Goal: Information Seeking & Learning: Learn about a topic

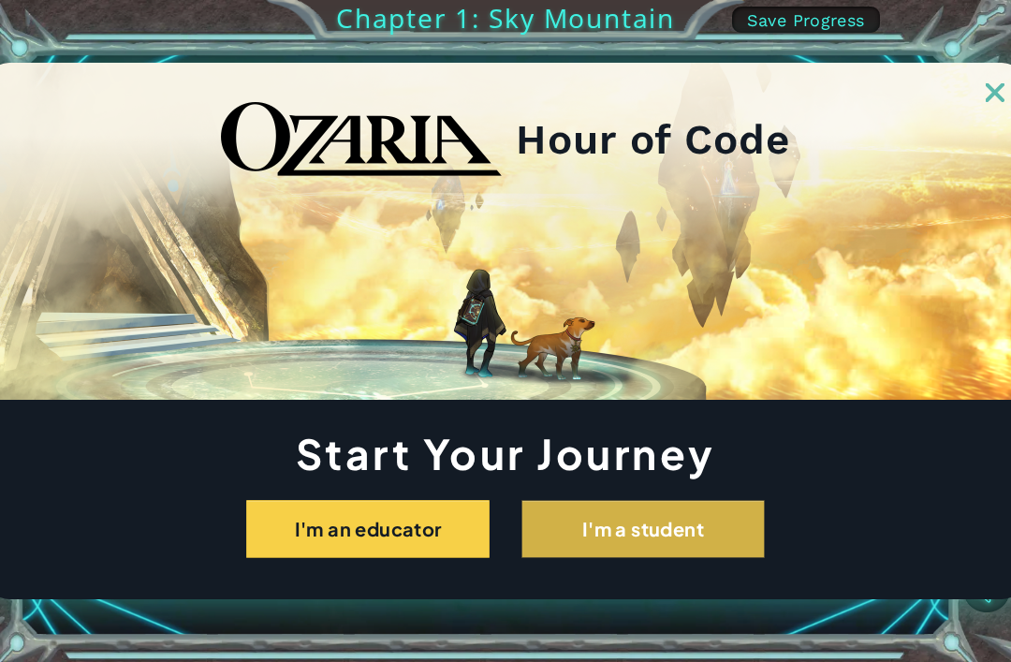
click at [722, 539] on button "I'm a student" at bounding box center [642, 529] width 243 height 58
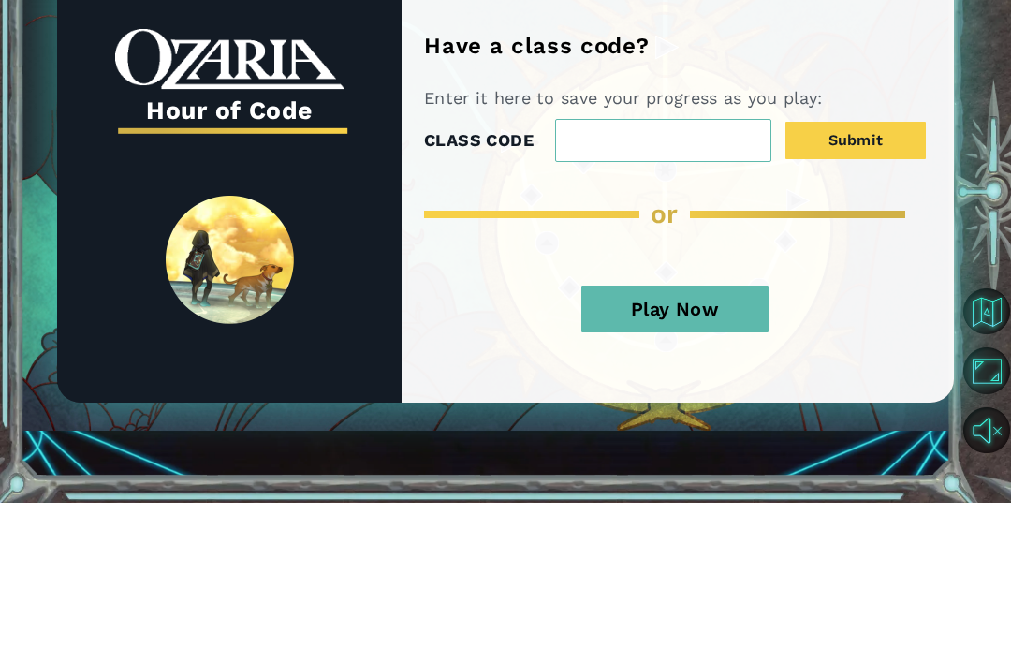
scroll to position [60, 0]
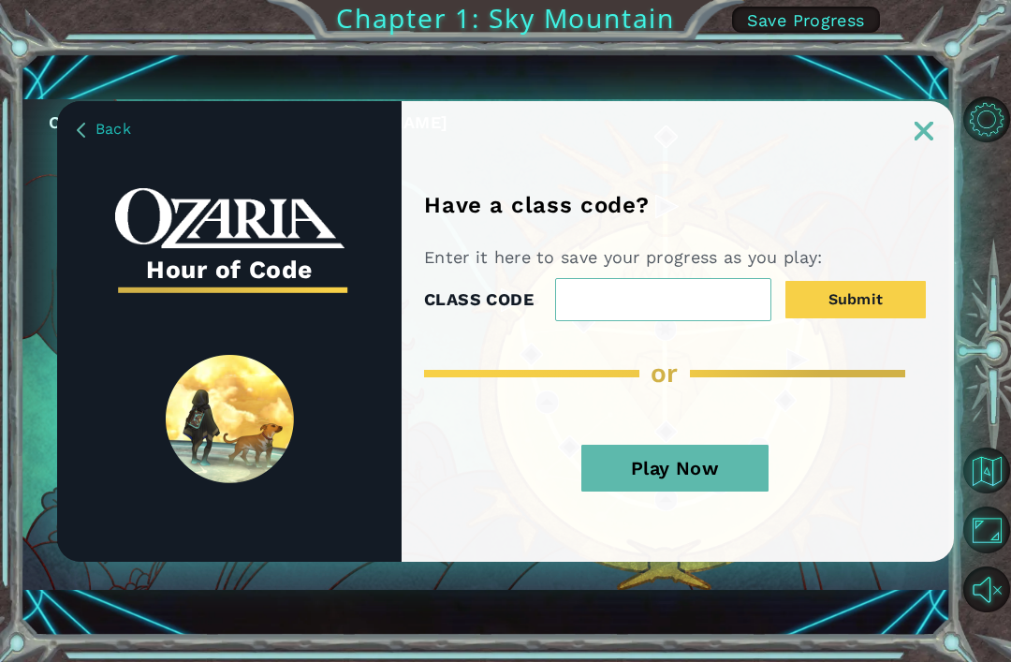
click at [922, 138] on img at bounding box center [923, 131] width 19 height 19
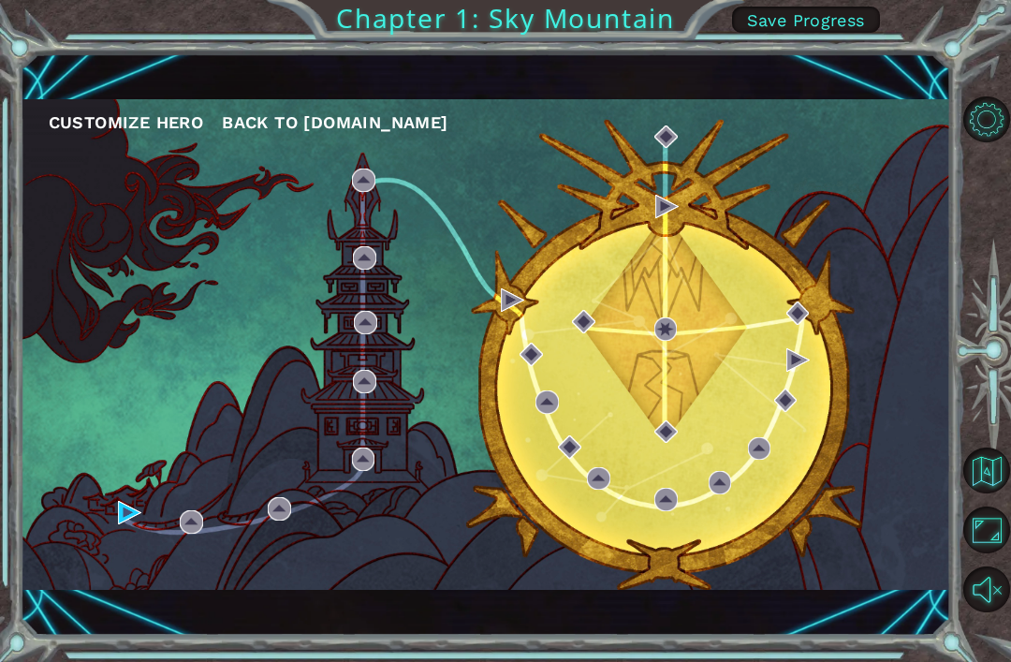
click at [920, 136] on img at bounding box center [923, 131] width 19 height 19
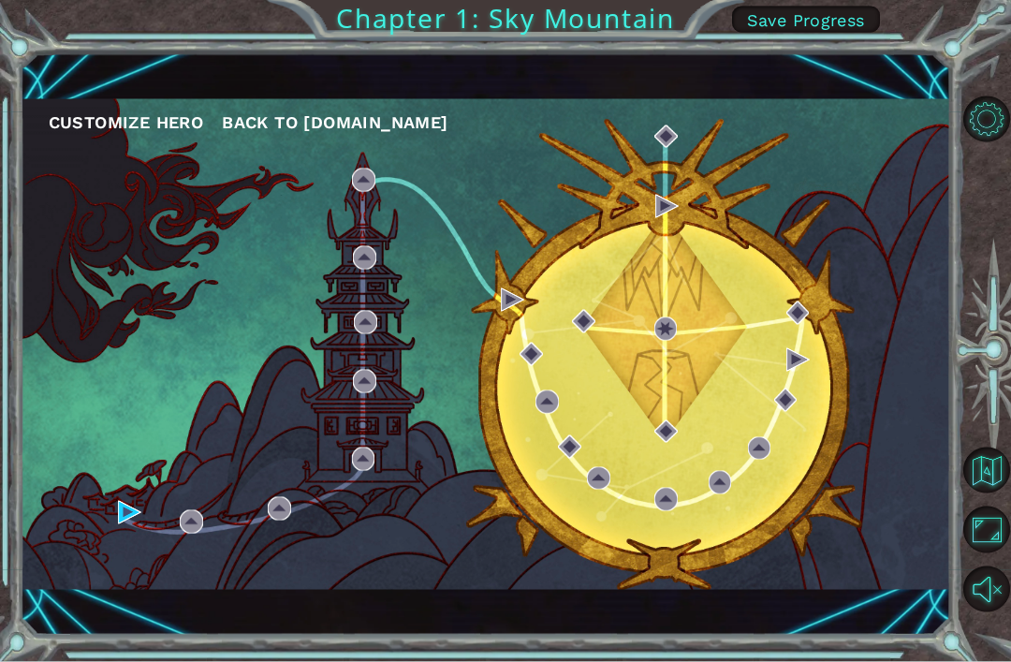
scroll to position [38, 0]
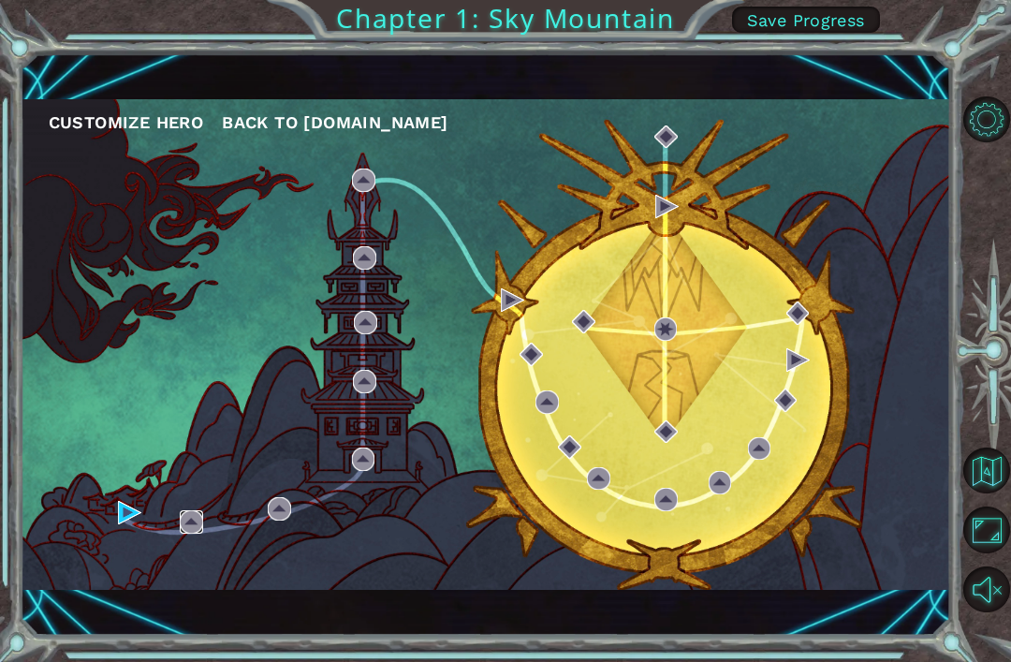
click at [189, 512] on img at bounding box center [191, 521] width 23 height 23
click at [139, 564] on div "Customize Hero Back to [DOMAIN_NAME]" at bounding box center [486, 344] width 930 height 490
click at [203, 561] on div "Customize Hero Back to [DOMAIN_NAME]" at bounding box center [486, 344] width 930 height 490
click at [206, 554] on div "Customize Hero Back to [DOMAIN_NAME]" at bounding box center [486, 344] width 930 height 490
click at [203, 551] on div "Customize Hero Back to [DOMAIN_NAME]" at bounding box center [486, 344] width 930 height 490
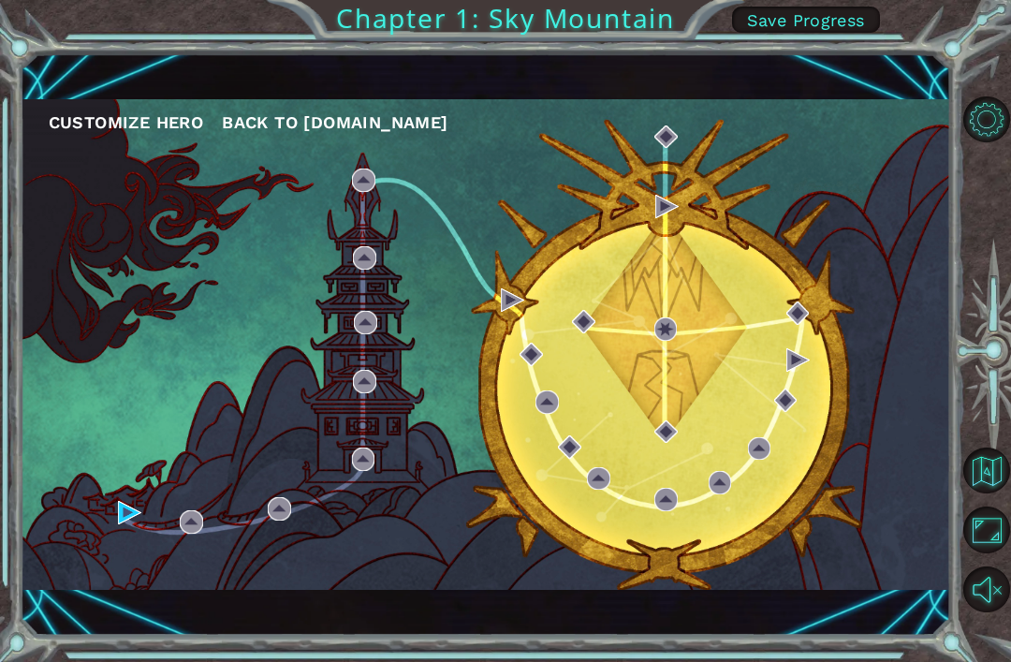
click at [197, 579] on div "Customize Hero Back to [DOMAIN_NAME]" at bounding box center [486, 344] width 930 height 490
click at [211, 583] on div "Customize Hero Back to [DOMAIN_NAME]" at bounding box center [486, 344] width 930 height 490
click at [210, 566] on div "Customize Hero Back to [DOMAIN_NAME]" at bounding box center [486, 344] width 930 height 490
click at [197, 557] on div "Customize Hero Back to [DOMAIN_NAME]" at bounding box center [486, 344] width 930 height 490
click at [124, 565] on div "Customize Hero Back to [DOMAIN_NAME]" at bounding box center [486, 344] width 930 height 490
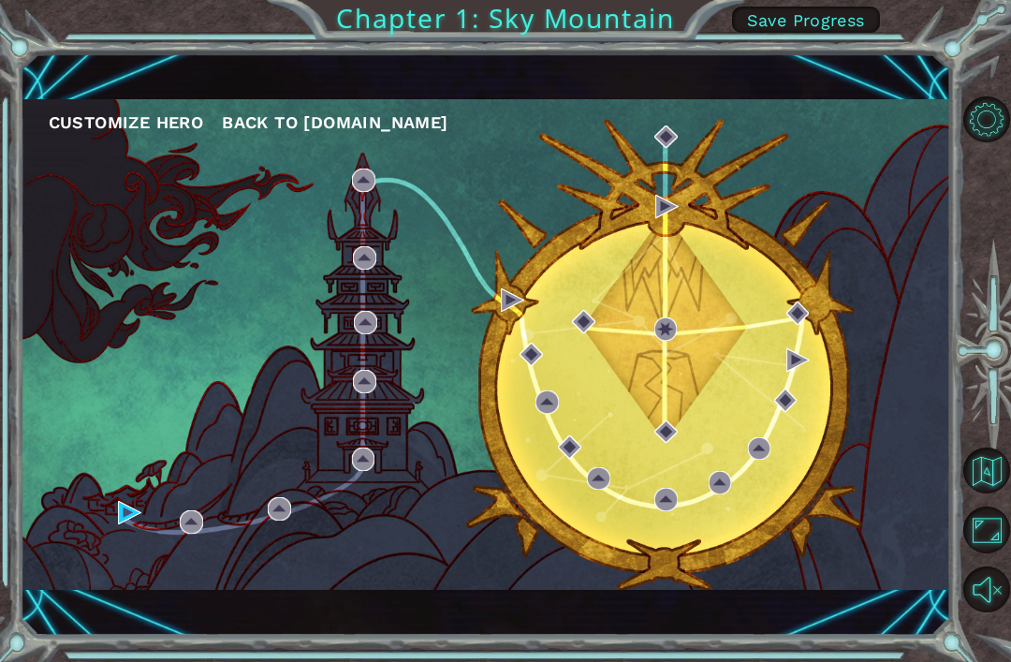
click at [140, 549] on div "Customize Hero Back to [DOMAIN_NAME]" at bounding box center [486, 344] width 930 height 490
click at [135, 544] on div "Customize Hero Back to [DOMAIN_NAME]" at bounding box center [486, 344] width 930 height 490
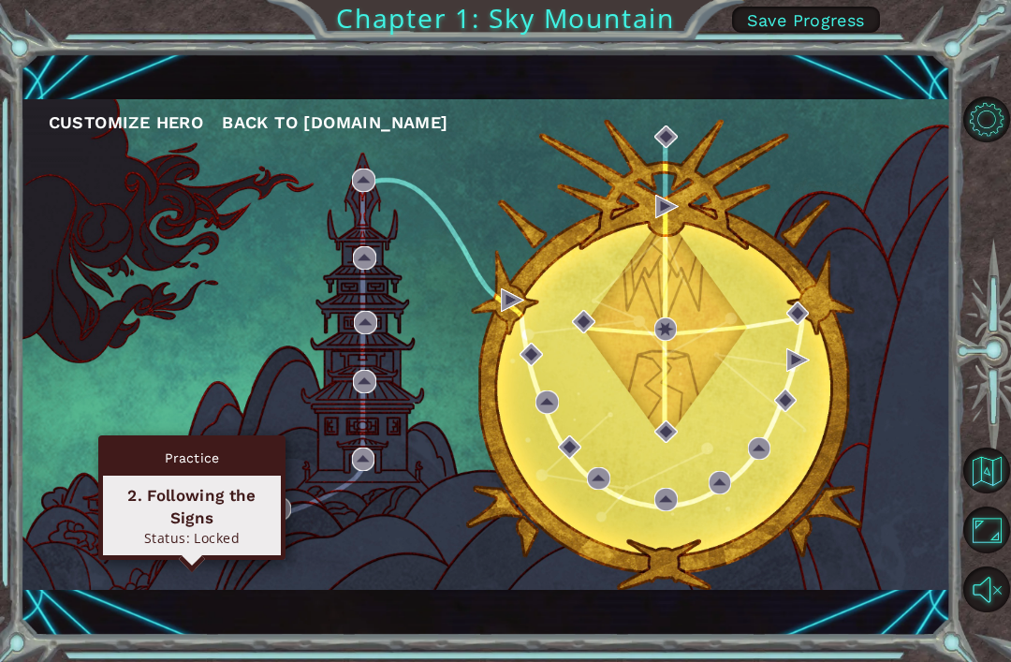
click at [223, 484] on div "2. Following the Signs" at bounding box center [191, 506] width 161 height 45
click at [227, 529] on div "Status: Locked" at bounding box center [191, 538] width 161 height 18
click at [151, 484] on div "2. Following the Signs" at bounding box center [191, 506] width 161 height 45
click at [120, 484] on div "2. Following the Signs" at bounding box center [191, 506] width 161 height 45
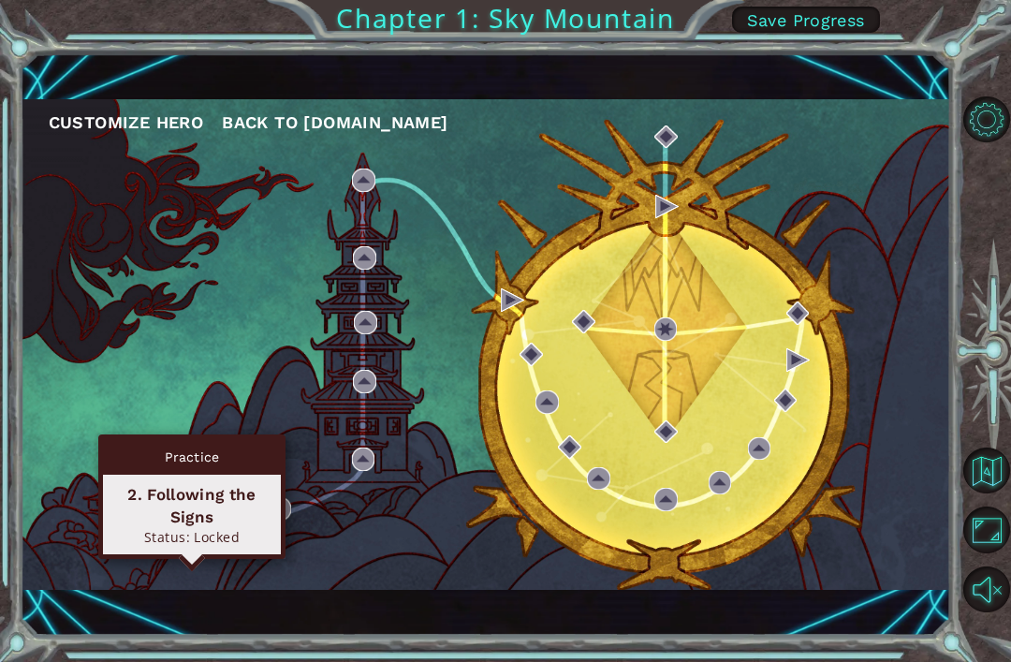
scroll to position [57, 0]
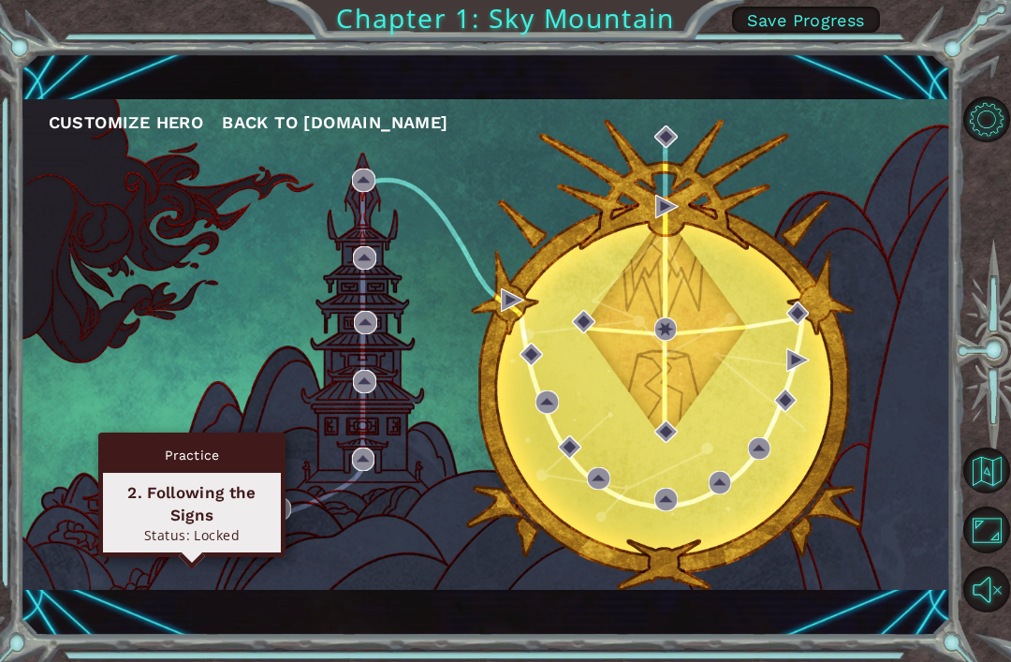
click at [190, 518] on img at bounding box center [191, 521] width 23 height 23
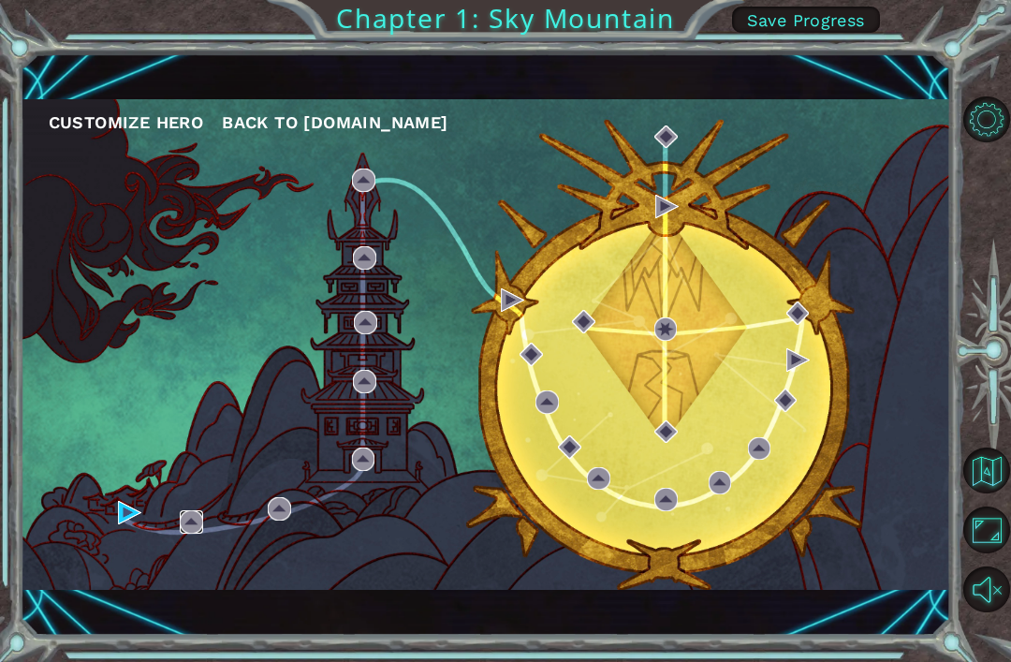
scroll to position [0, 0]
click at [166, 581] on div "Customize Hero Back to [DOMAIN_NAME]" at bounding box center [486, 344] width 930 height 490
